Goal: Register for event/course

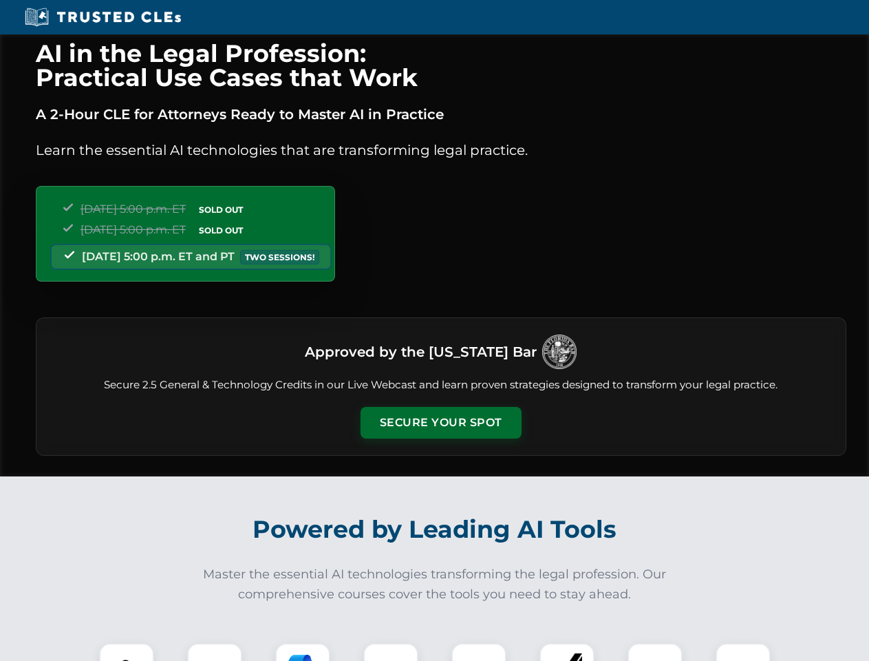
click at [440, 422] on button "Secure Your Spot" at bounding box center [441, 423] width 161 height 32
click at [127, 652] on img at bounding box center [127, 670] width 40 height 40
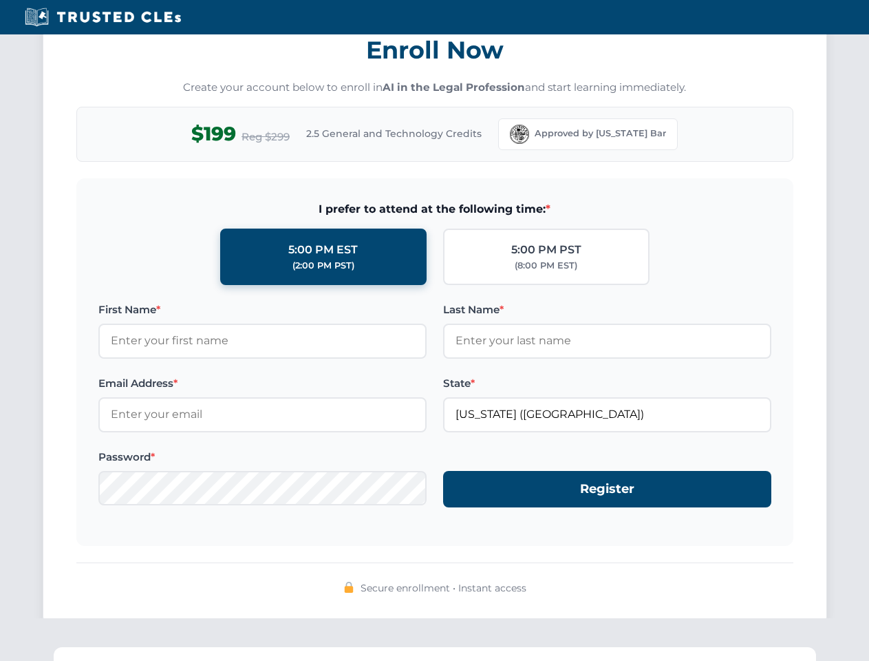
scroll to position [1351, 0]
